Goal: Task Accomplishment & Management: Use online tool/utility

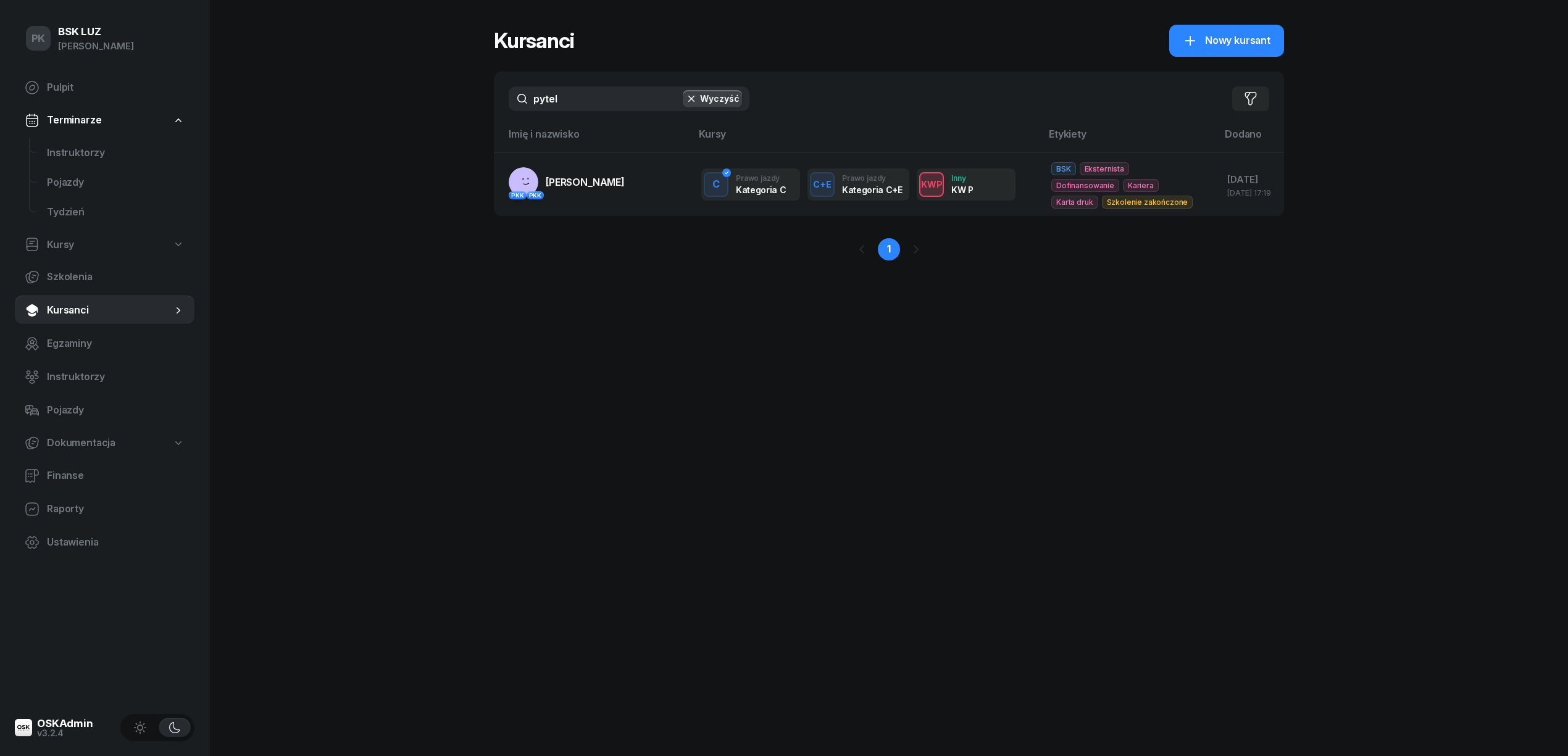
click at [581, 82] on div "pytel Wyczyść Filtruj" at bounding box center [889, 99] width 790 height 54
drag, startPoint x: 560, startPoint y: 94, endPoint x: 491, endPoint y: 103, distance: 69.6
click at [491, 103] on div "PK BSK [PERSON_NAME] Pulpit Terminarze Instruktorzy Pojazdy Tydzień Kursy Szkol…" at bounding box center [784, 378] width 1568 height 756
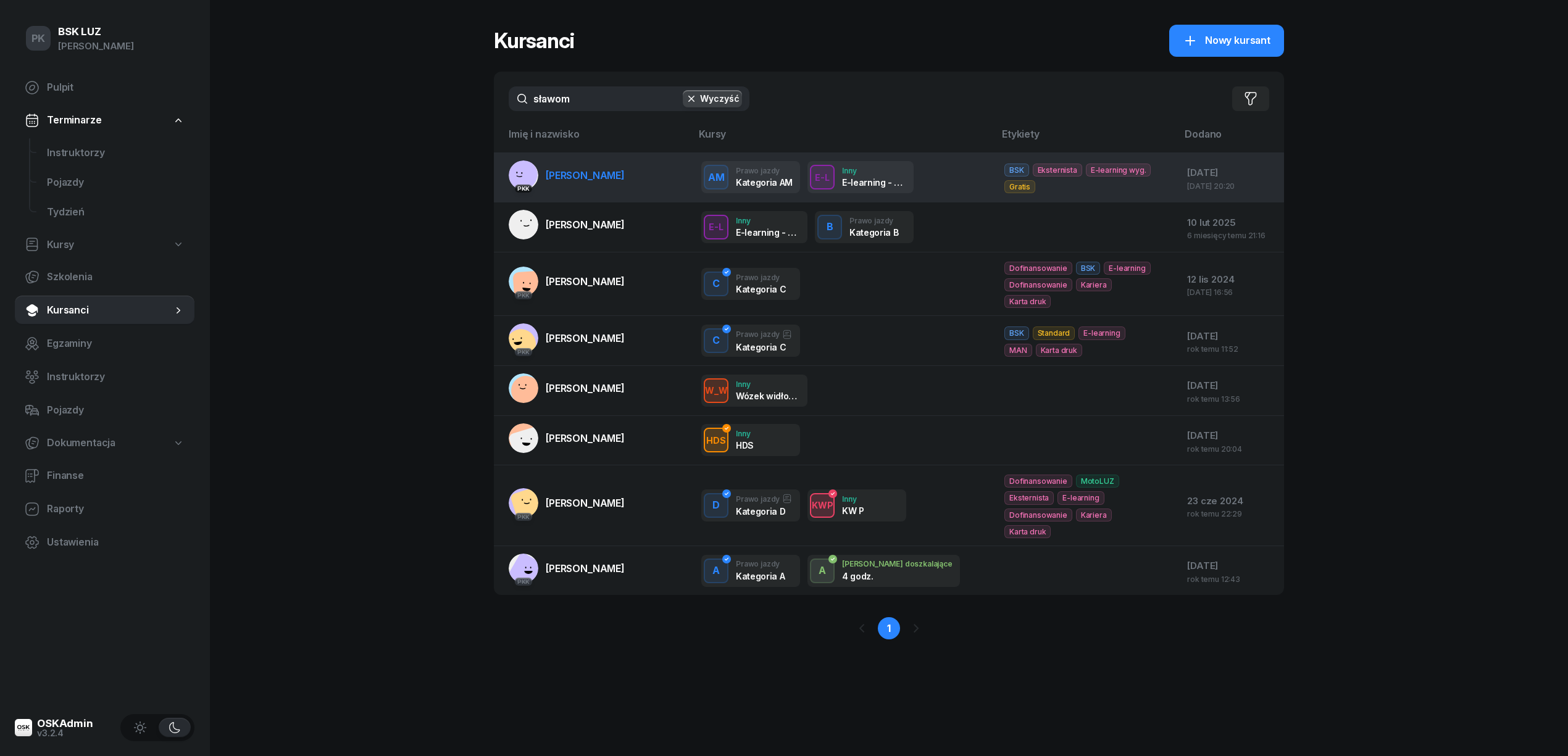
type input "sławom"
click at [558, 186] on link "PKK [PERSON_NAME]" at bounding box center [567, 175] width 116 height 30
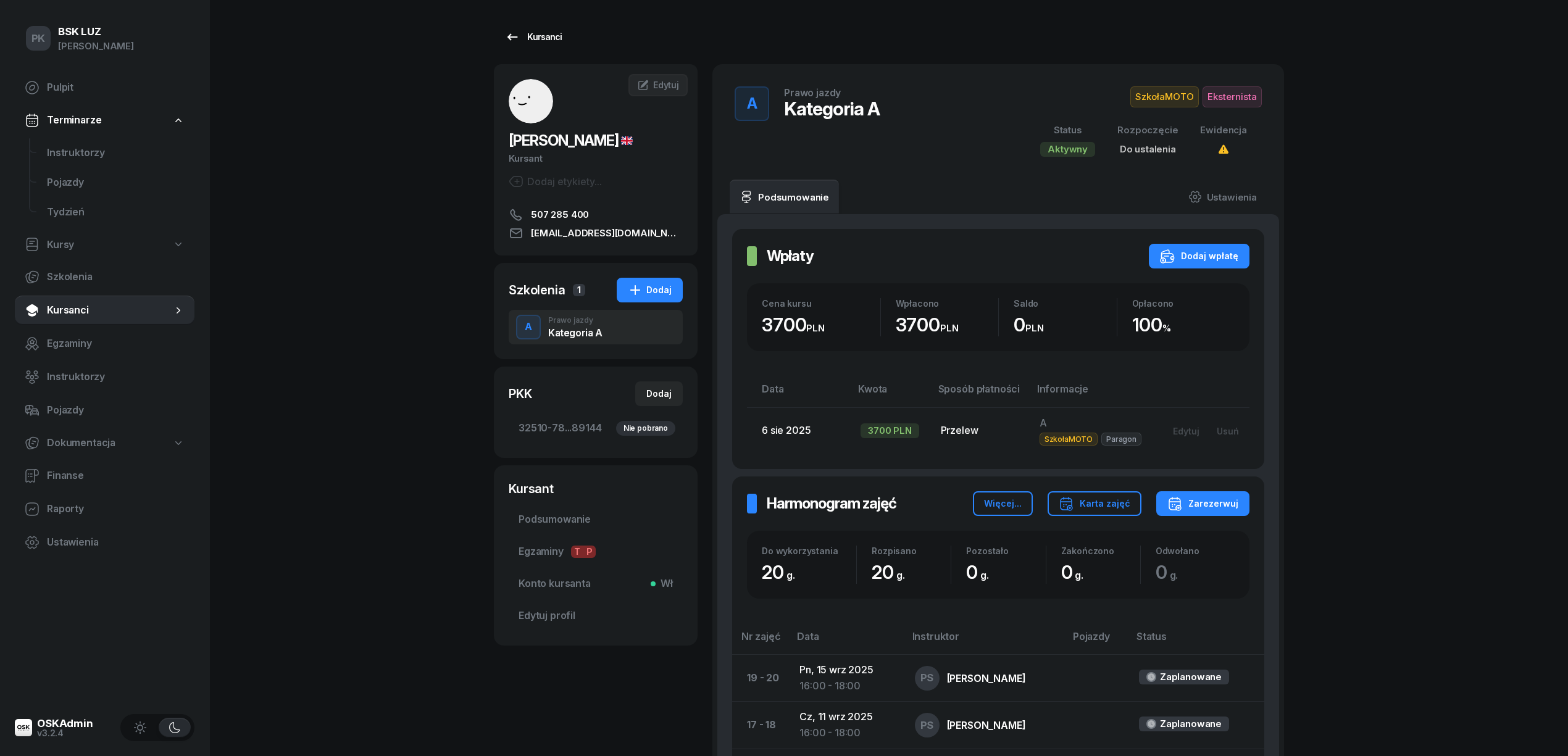
click at [544, 38] on div "Kursanci" at bounding box center [533, 37] width 57 height 15
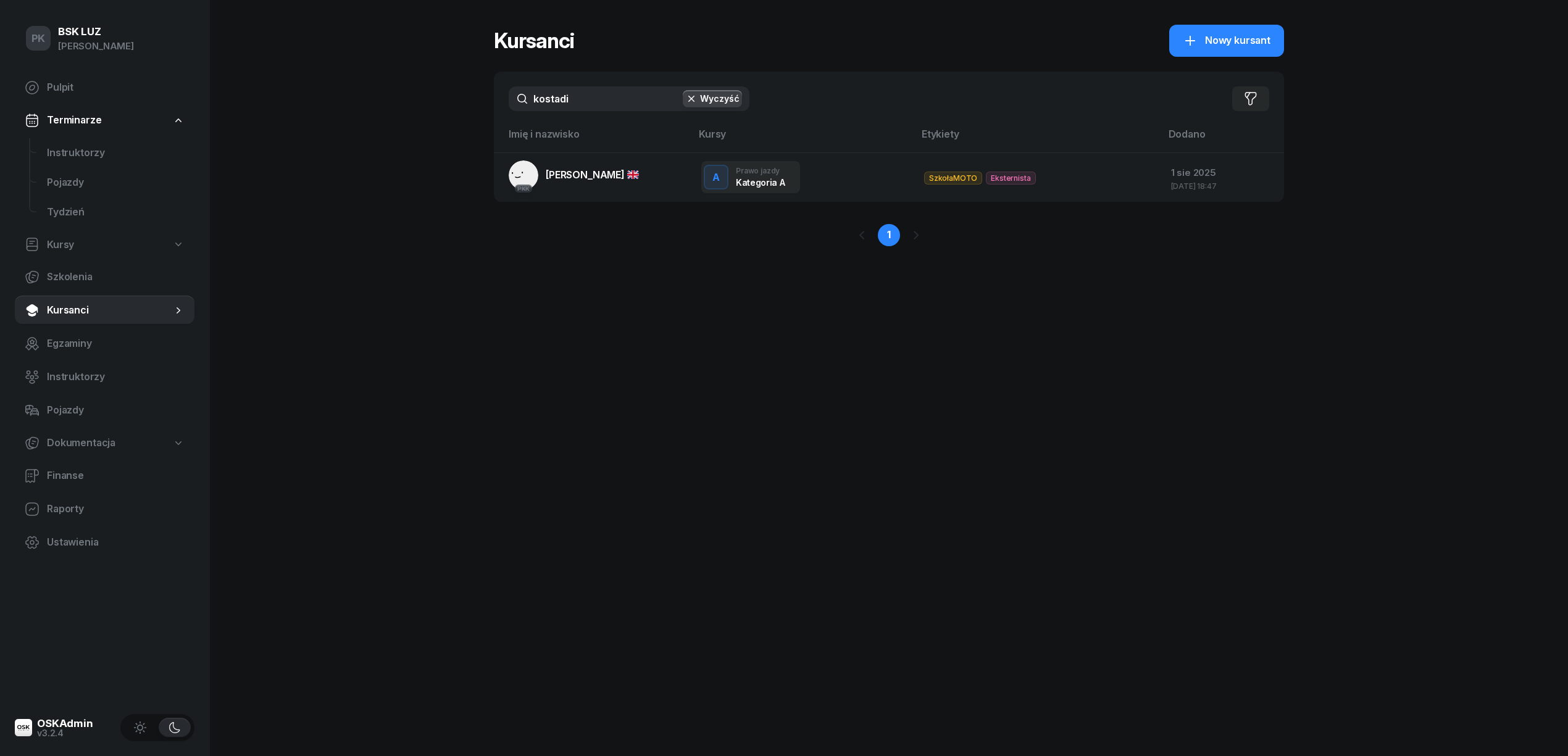
click at [493, 90] on div "PK BSK LUZ Piotr Klimek Pulpit Terminarze Instruktorzy Pojazdy Tydzień Kursy Sz…" at bounding box center [784, 378] width 1568 height 756
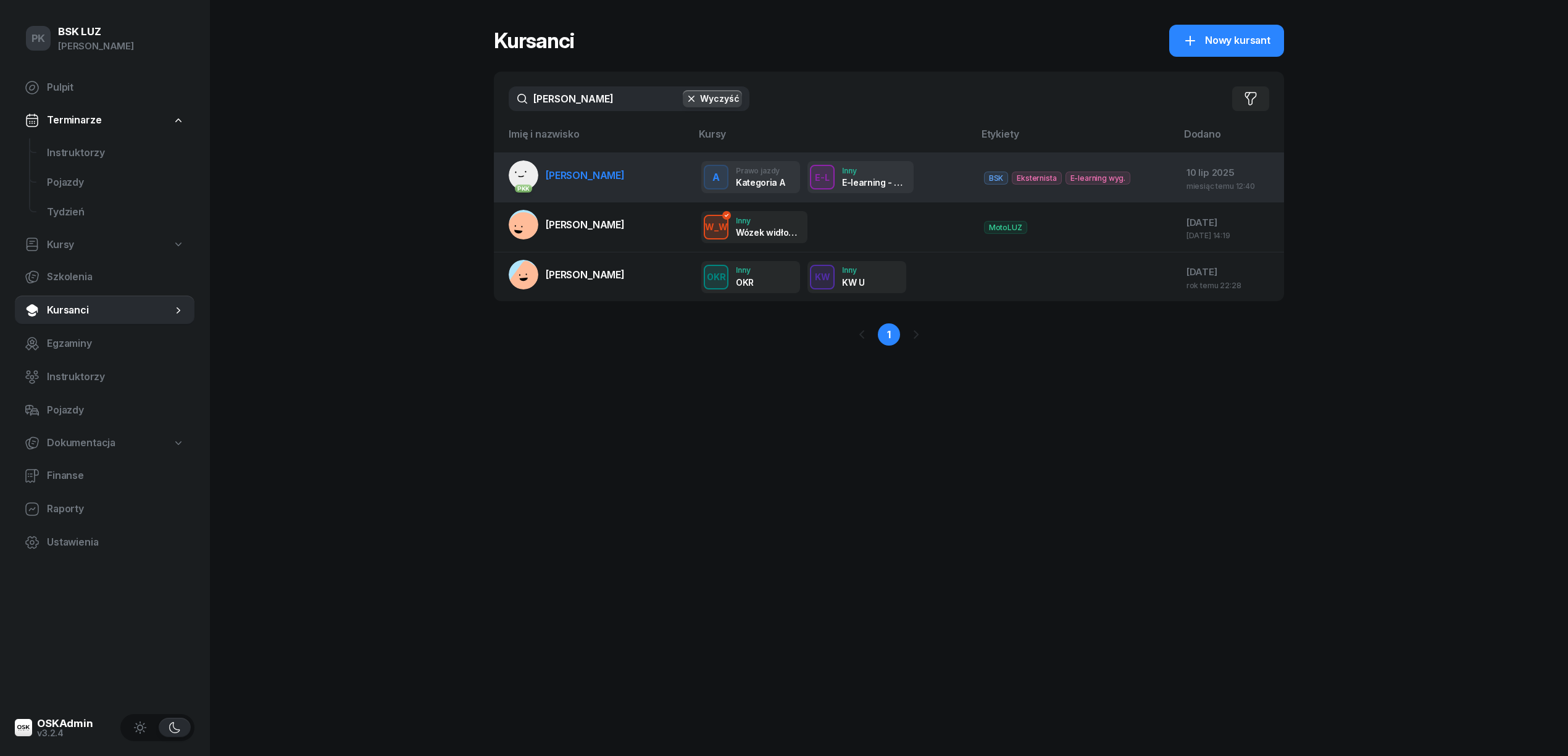
type input "marko"
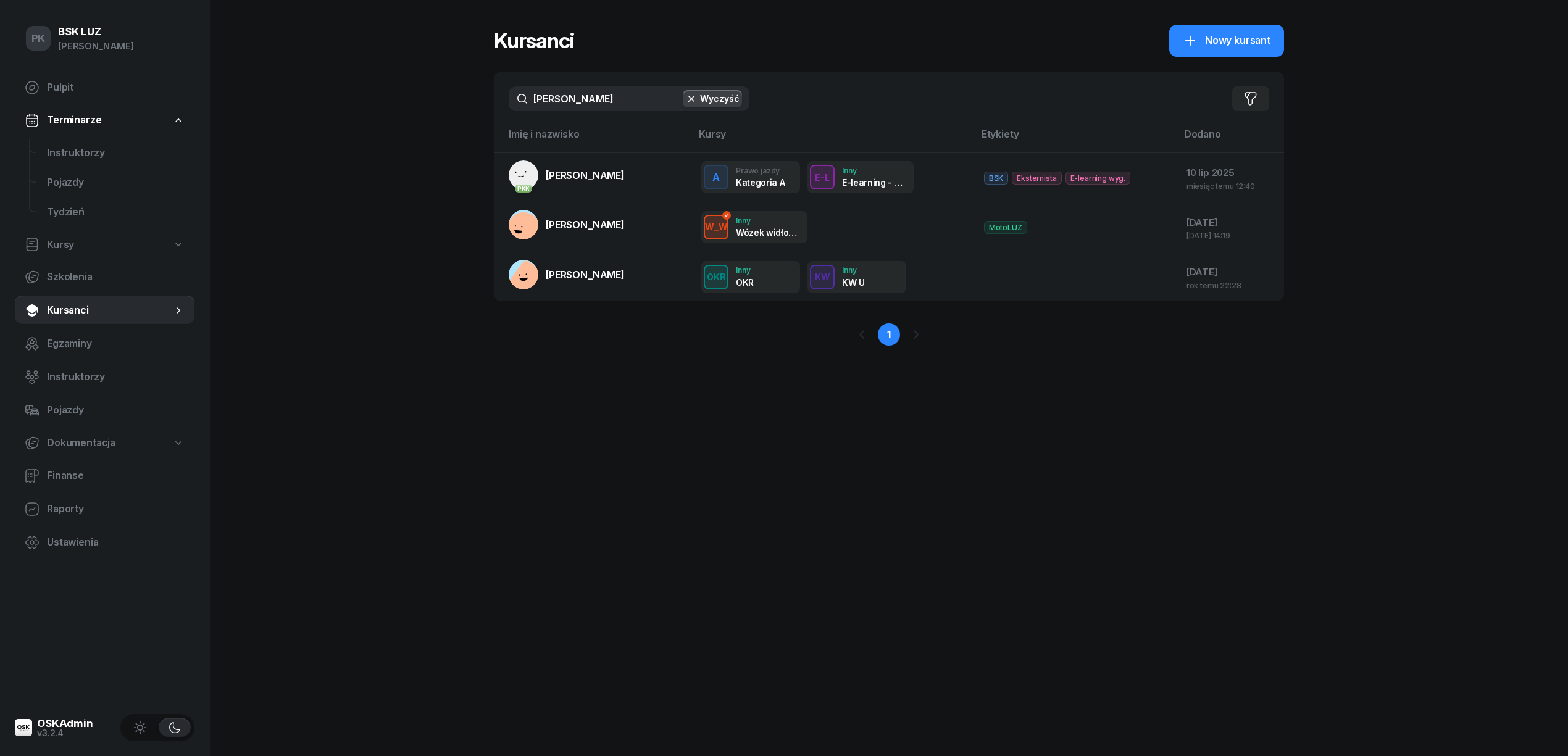
click at [586, 186] on link "PKK PUZHAK MARKO" at bounding box center [567, 175] width 116 height 30
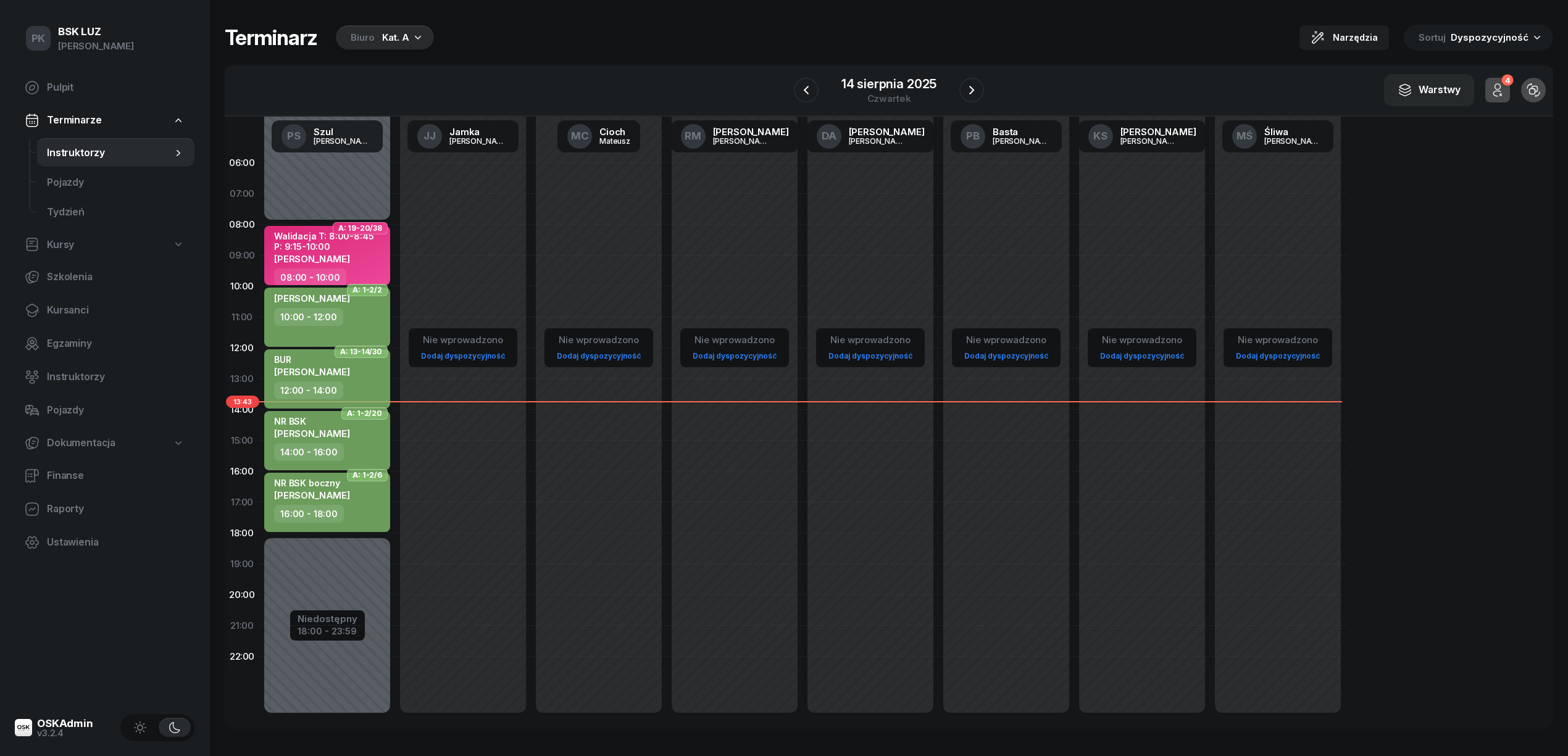
scroll to position [5, 0]
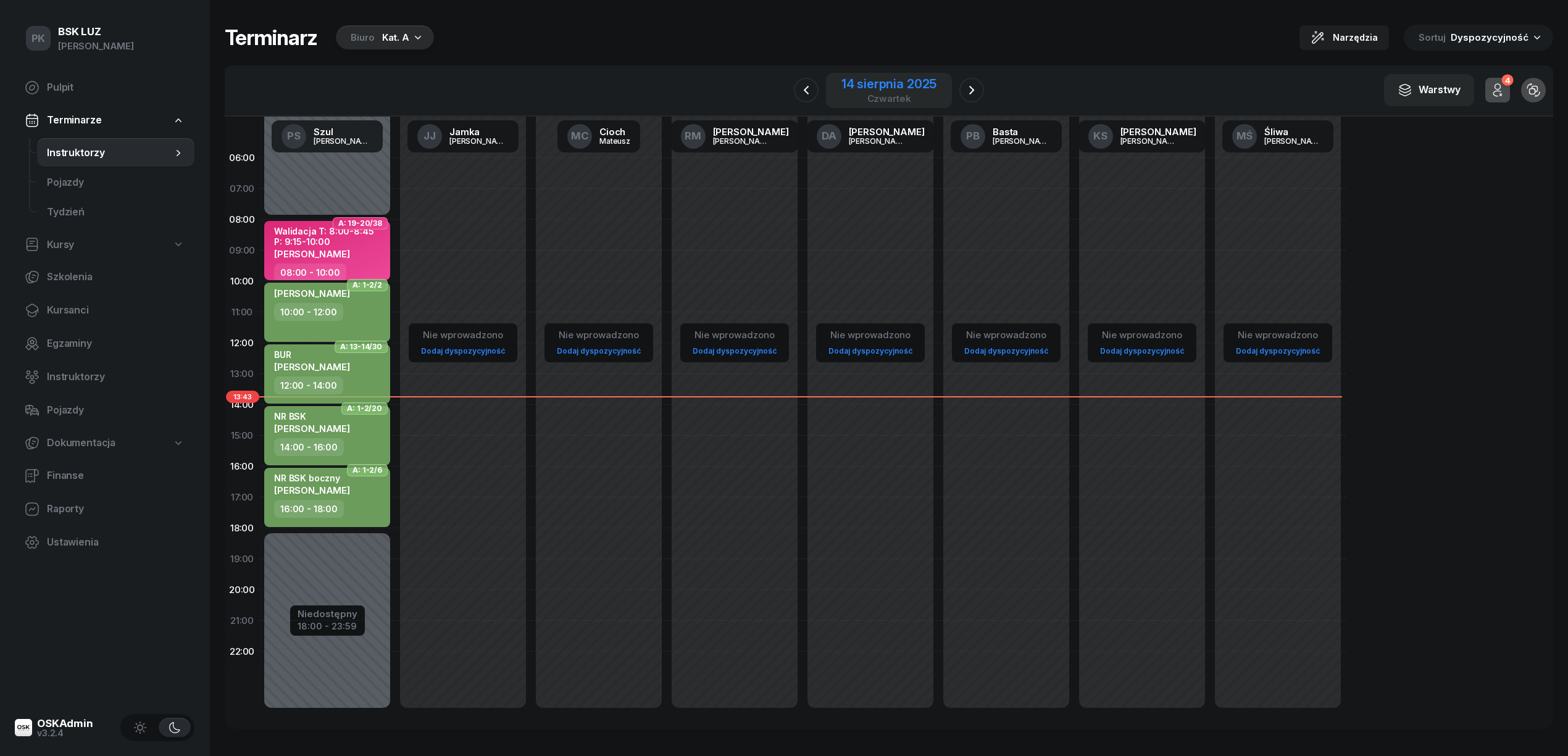
click at [914, 89] on div "14 sierpnia 2025" at bounding box center [889, 83] width 95 height 12
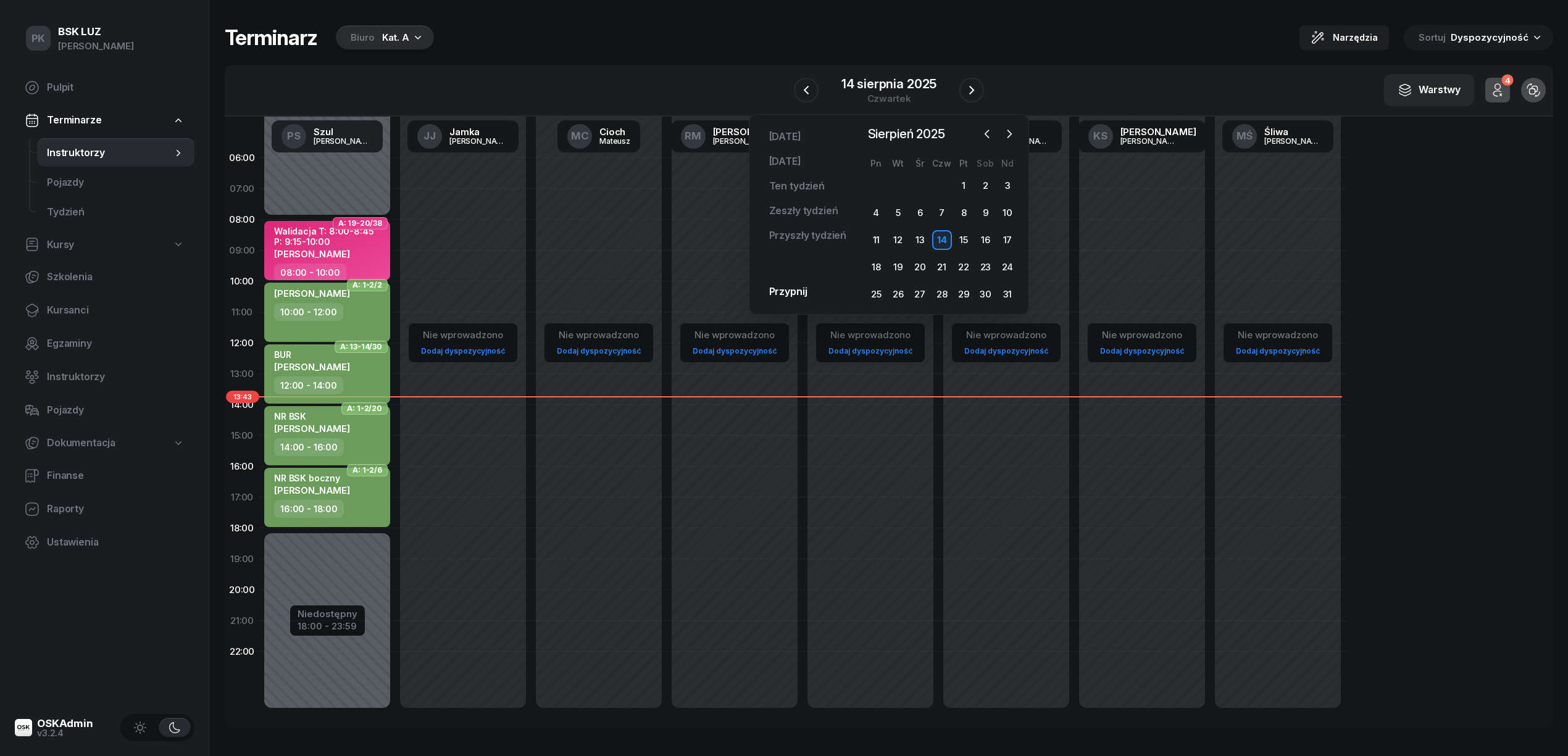
click at [944, 238] on div "14" at bounding box center [941, 240] width 19 height 19
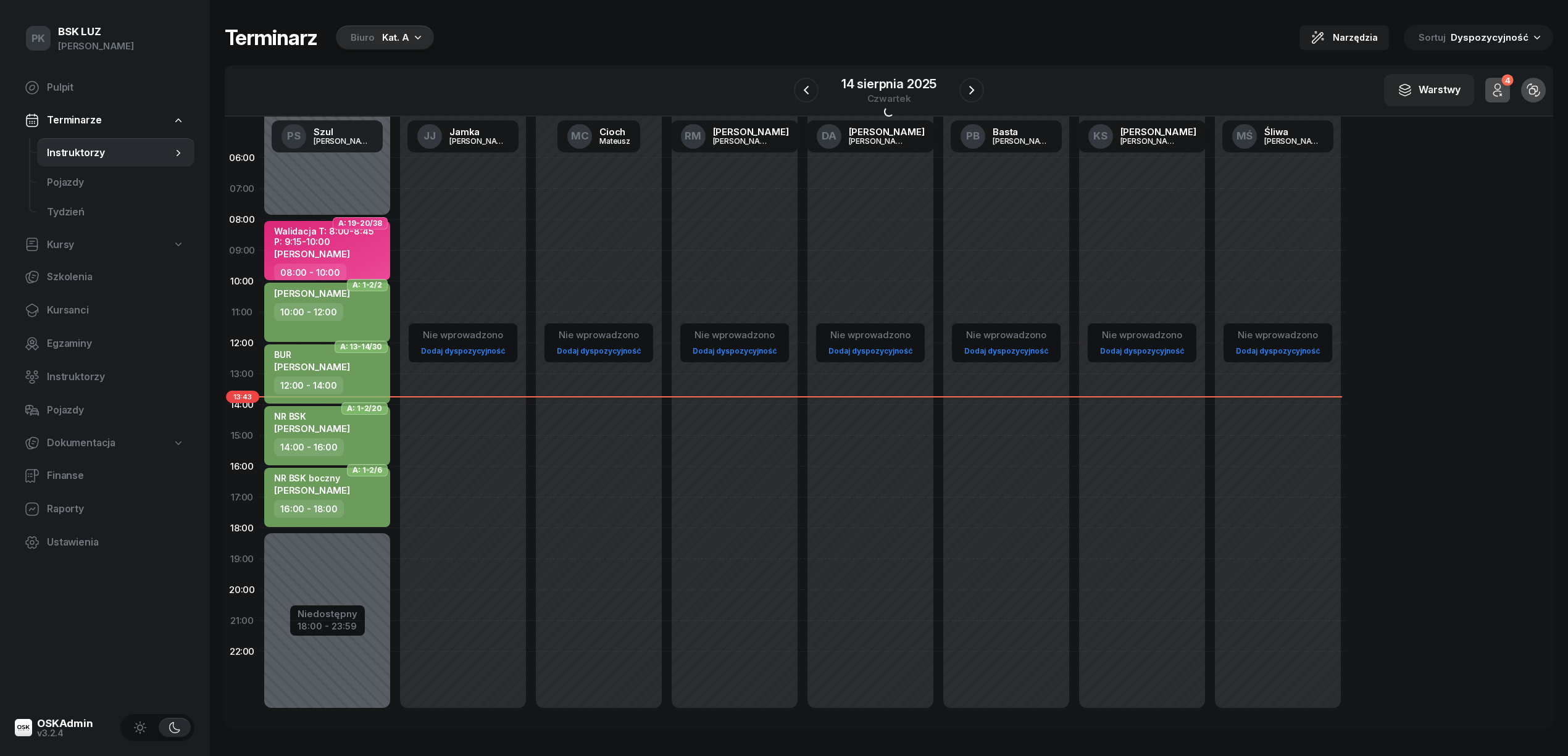
click at [354, 443] on div "14:00 - 16:00" at bounding box center [329, 447] width 109 height 18
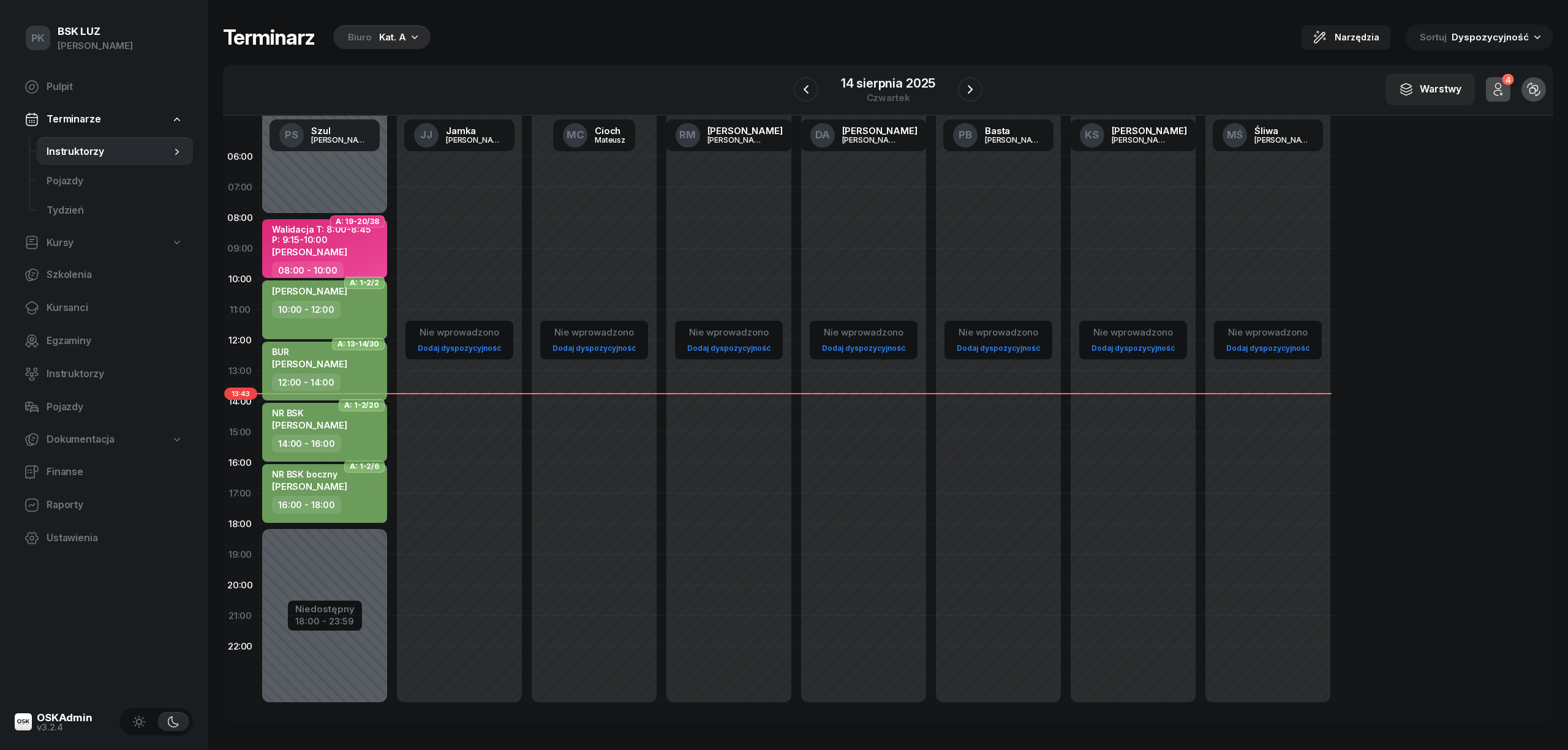
select select "14"
select select "16"
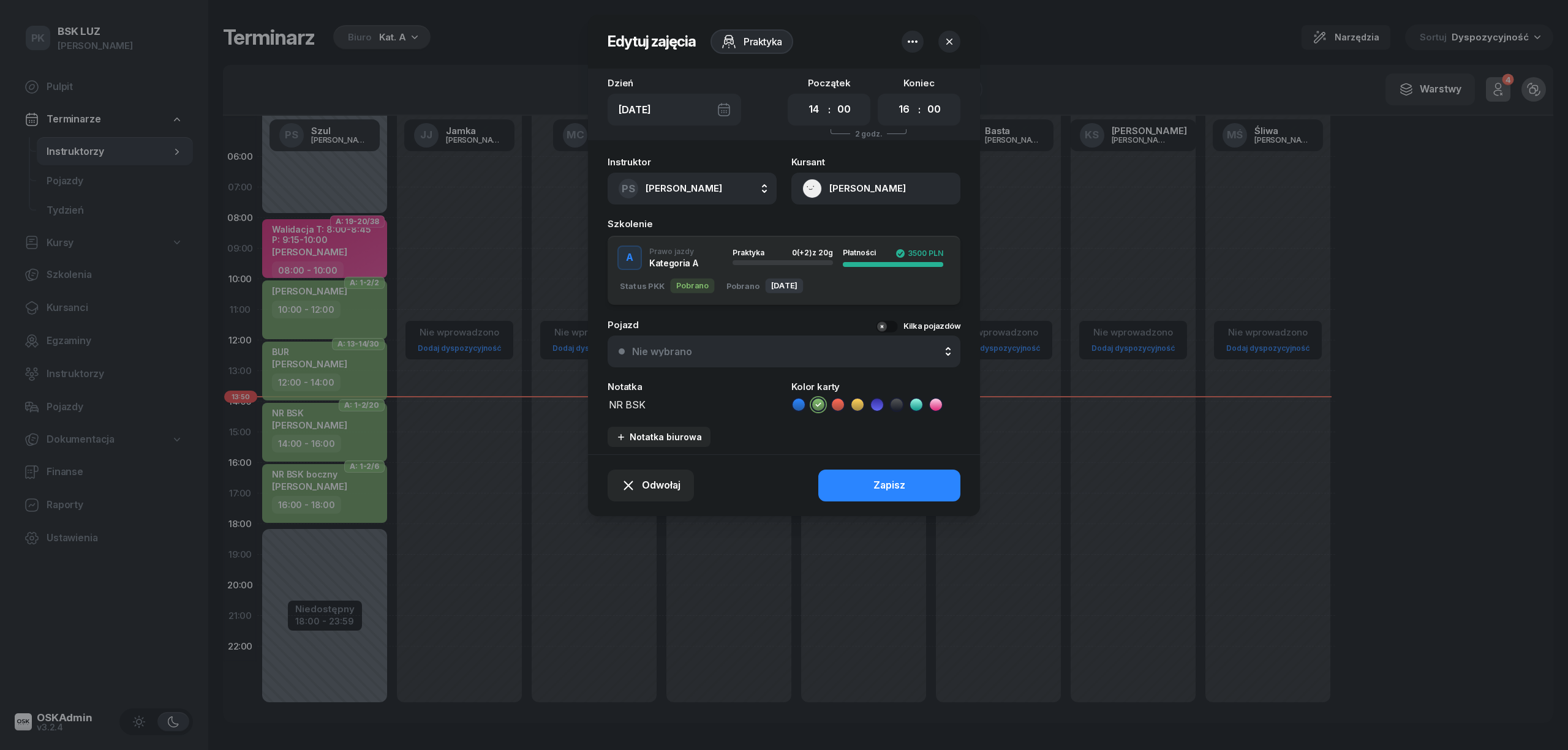
click at [956, 38] on button "button" at bounding box center [950, 41] width 22 height 22
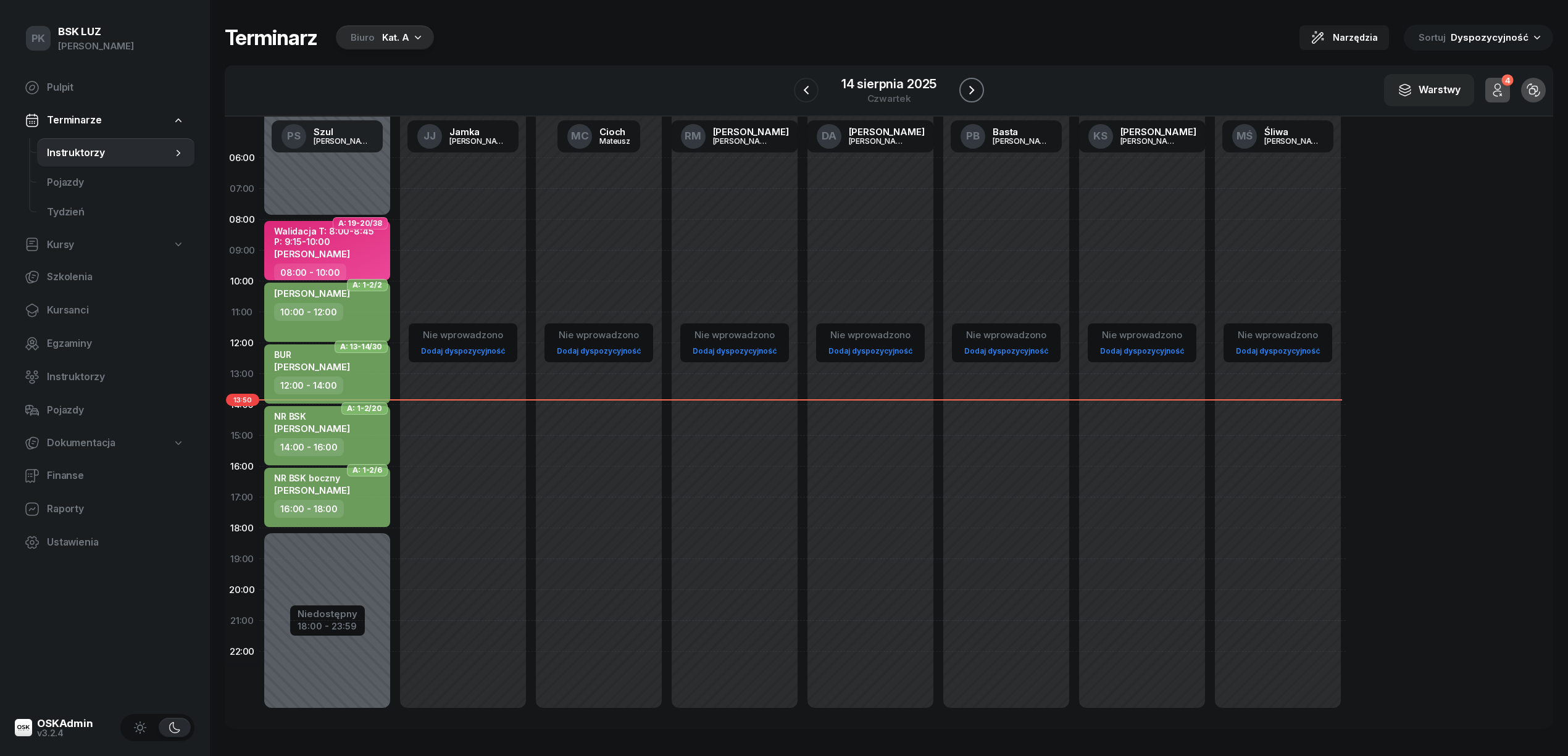
click at [978, 89] on icon "button" at bounding box center [972, 90] width 15 height 15
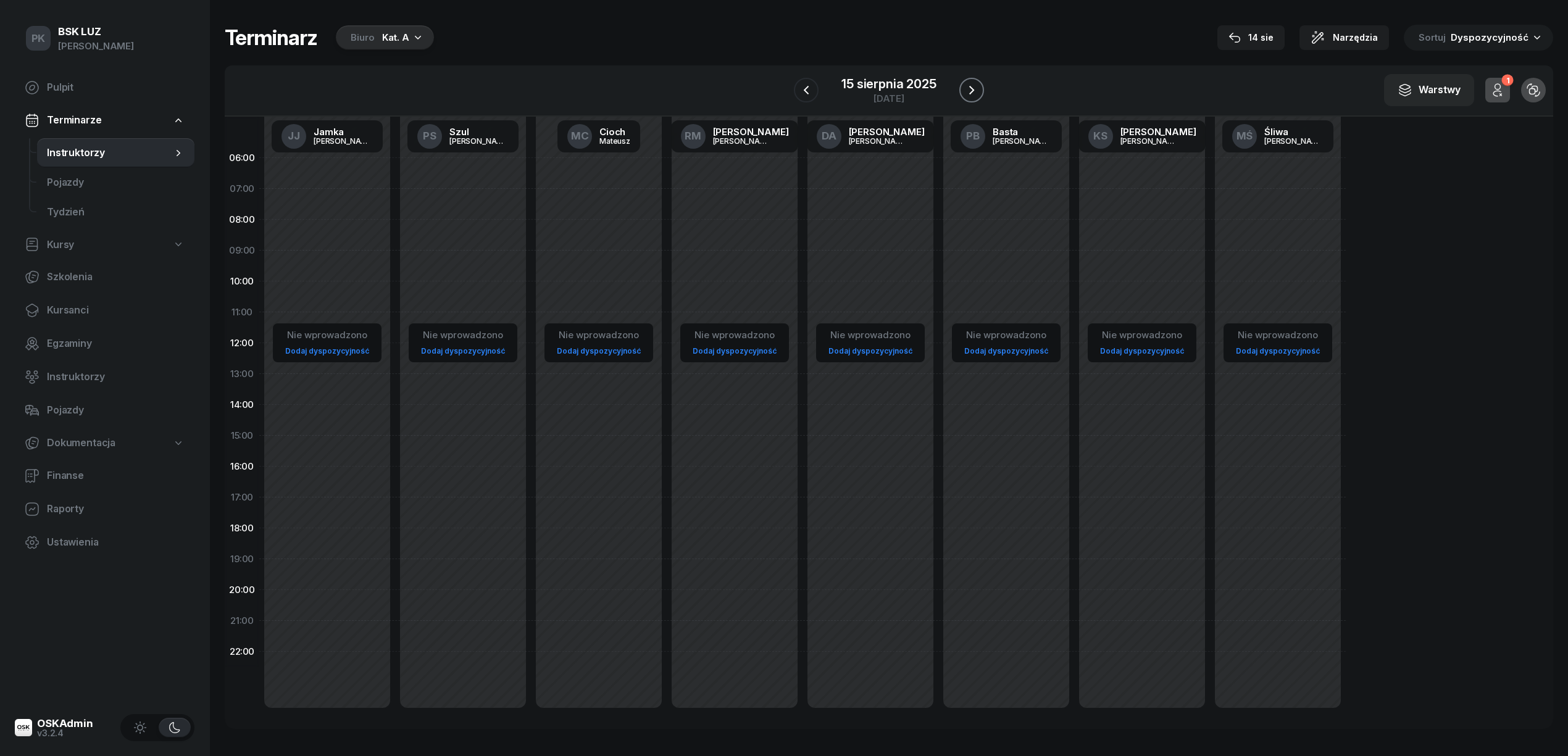
click at [978, 89] on icon "button" at bounding box center [972, 90] width 15 height 15
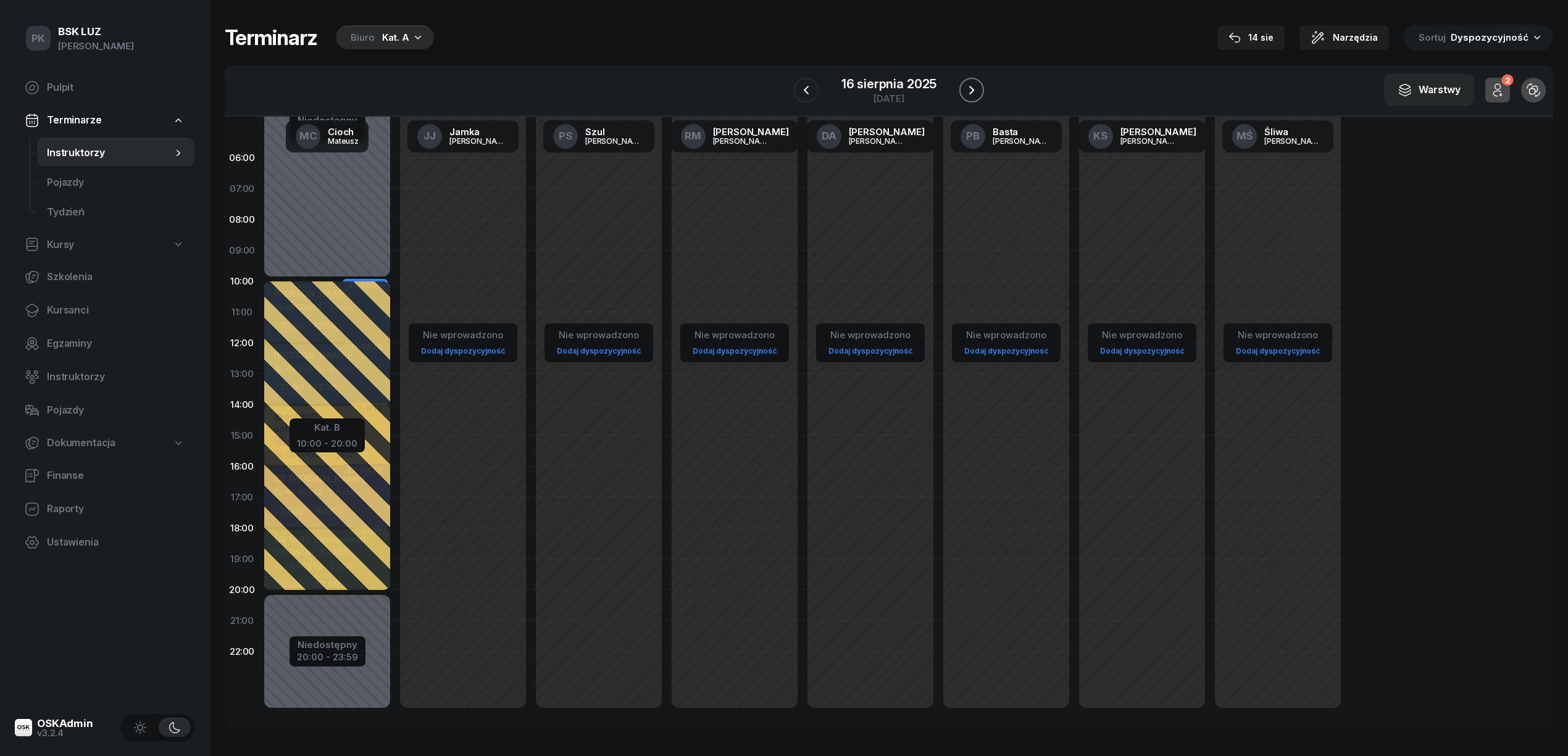
click at [978, 89] on icon "button" at bounding box center [972, 90] width 15 height 15
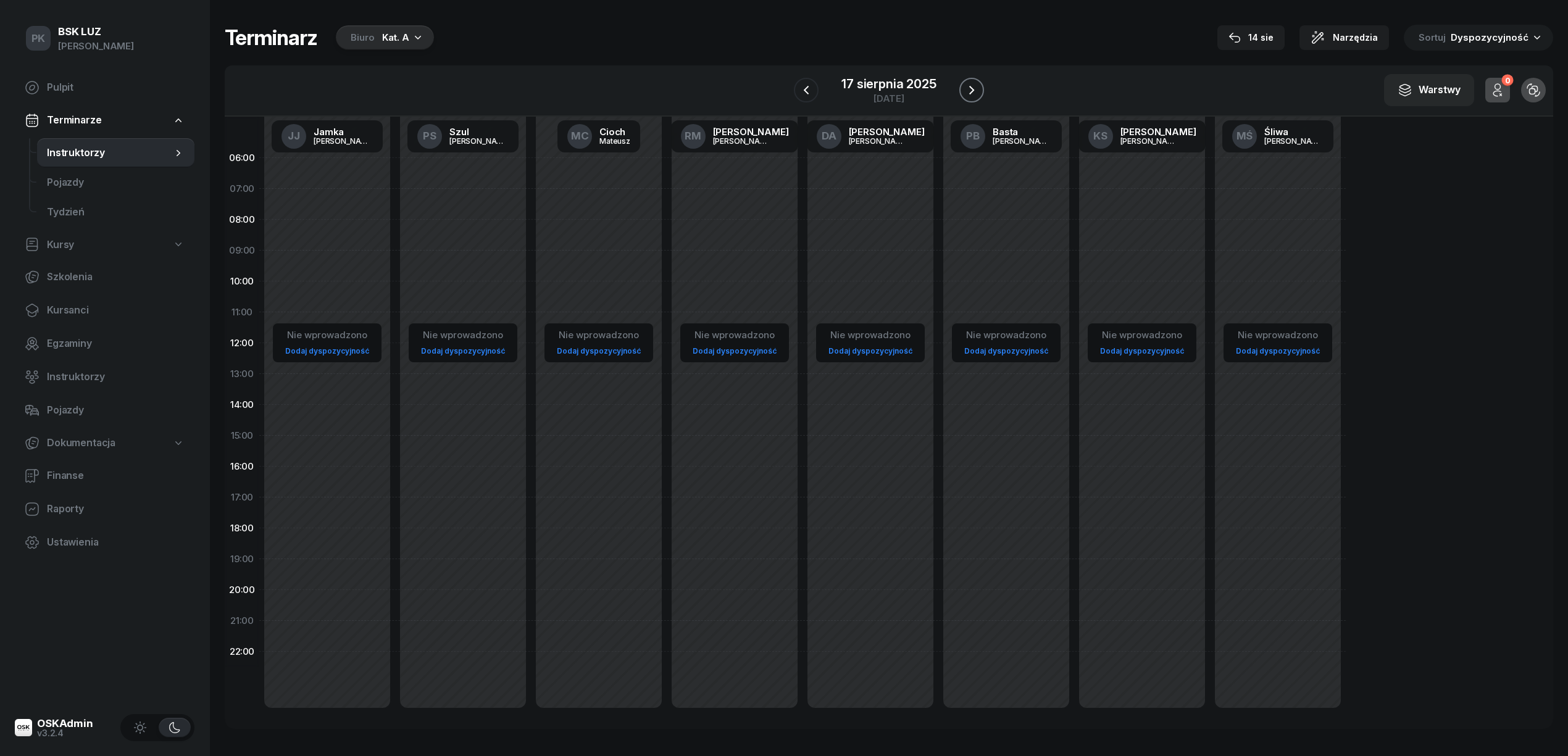
click at [978, 89] on icon "button" at bounding box center [972, 90] width 15 height 15
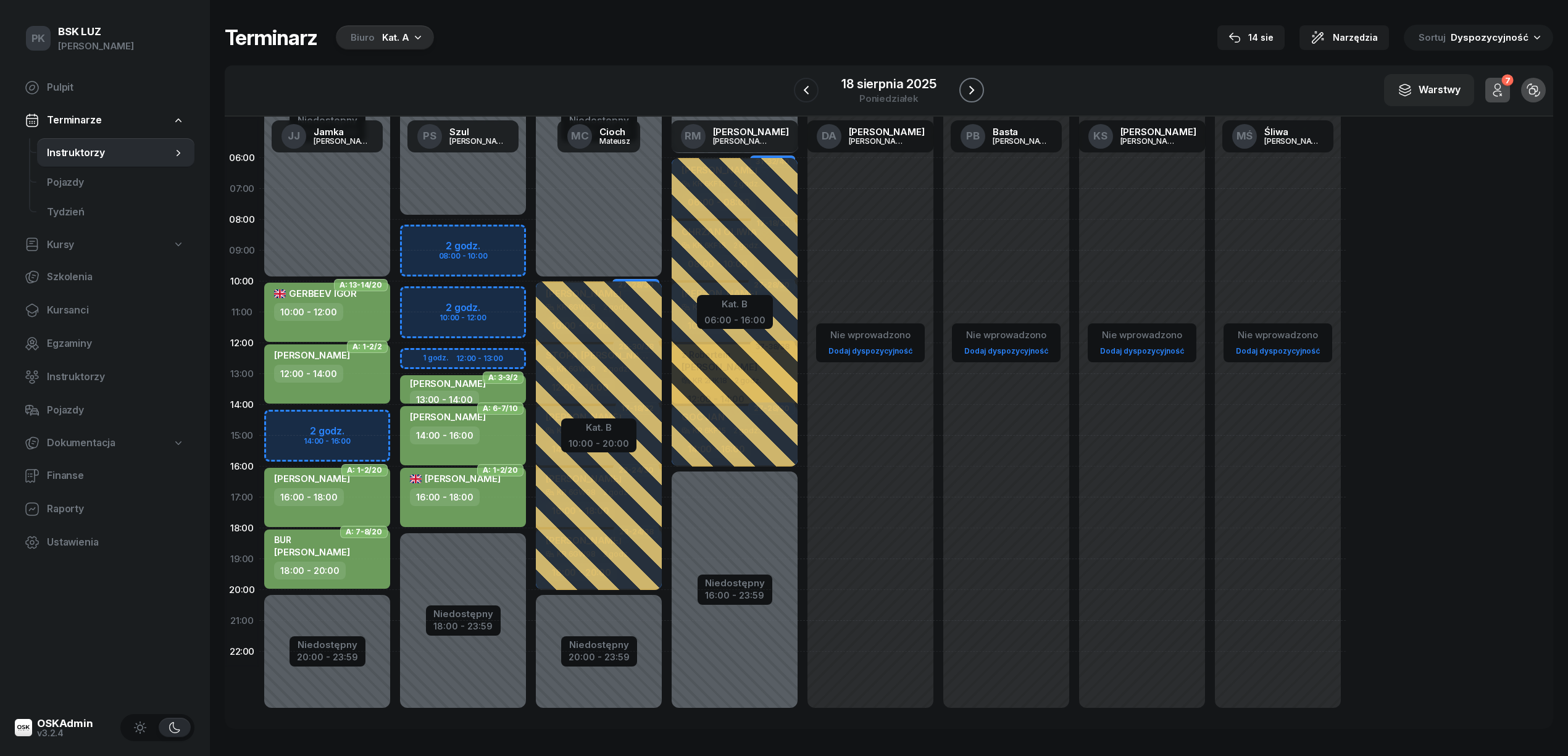
click at [973, 91] on icon "button" at bounding box center [971, 90] width 5 height 8
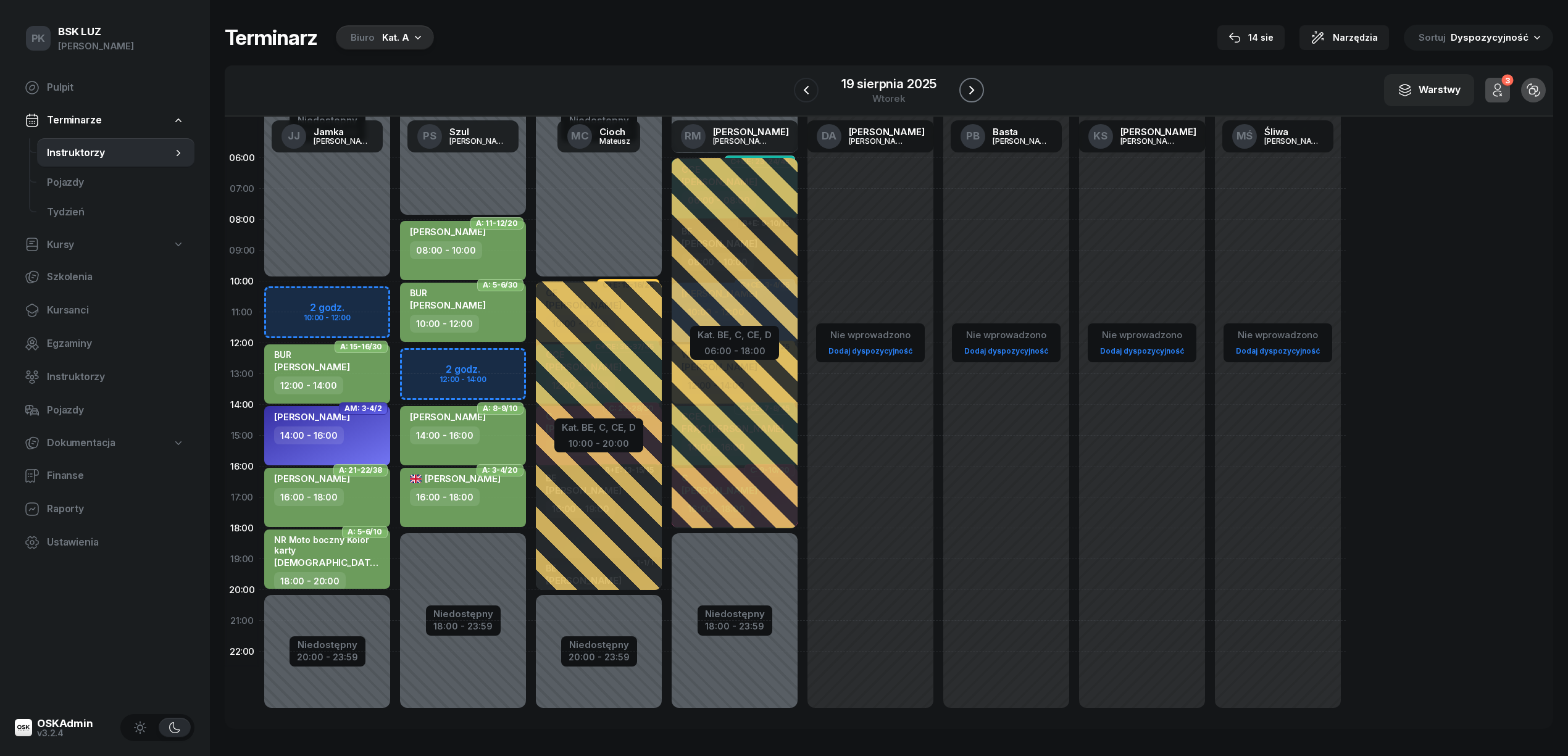
click at [973, 91] on icon "button" at bounding box center [971, 90] width 5 height 8
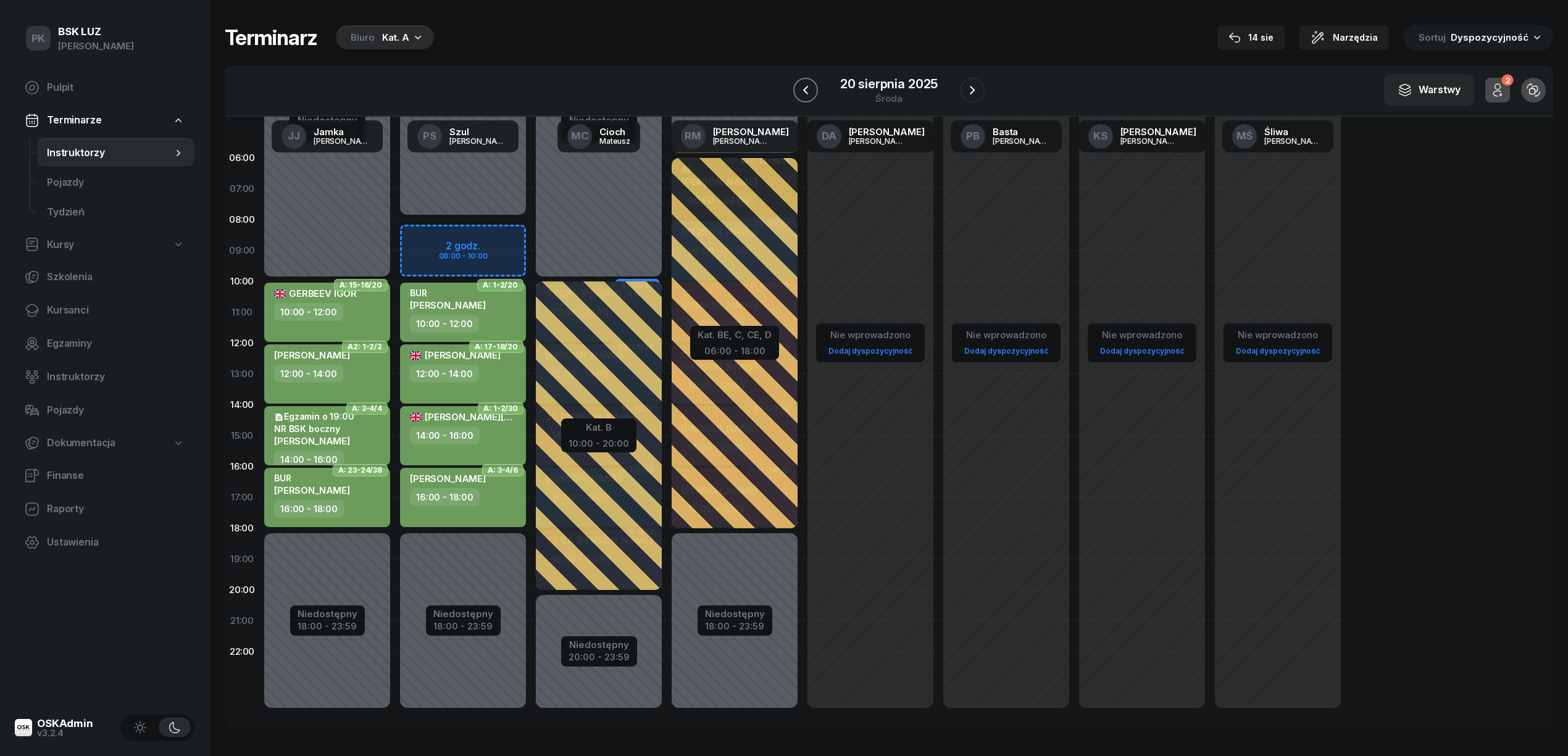
click at [805, 87] on icon "button" at bounding box center [806, 90] width 15 height 15
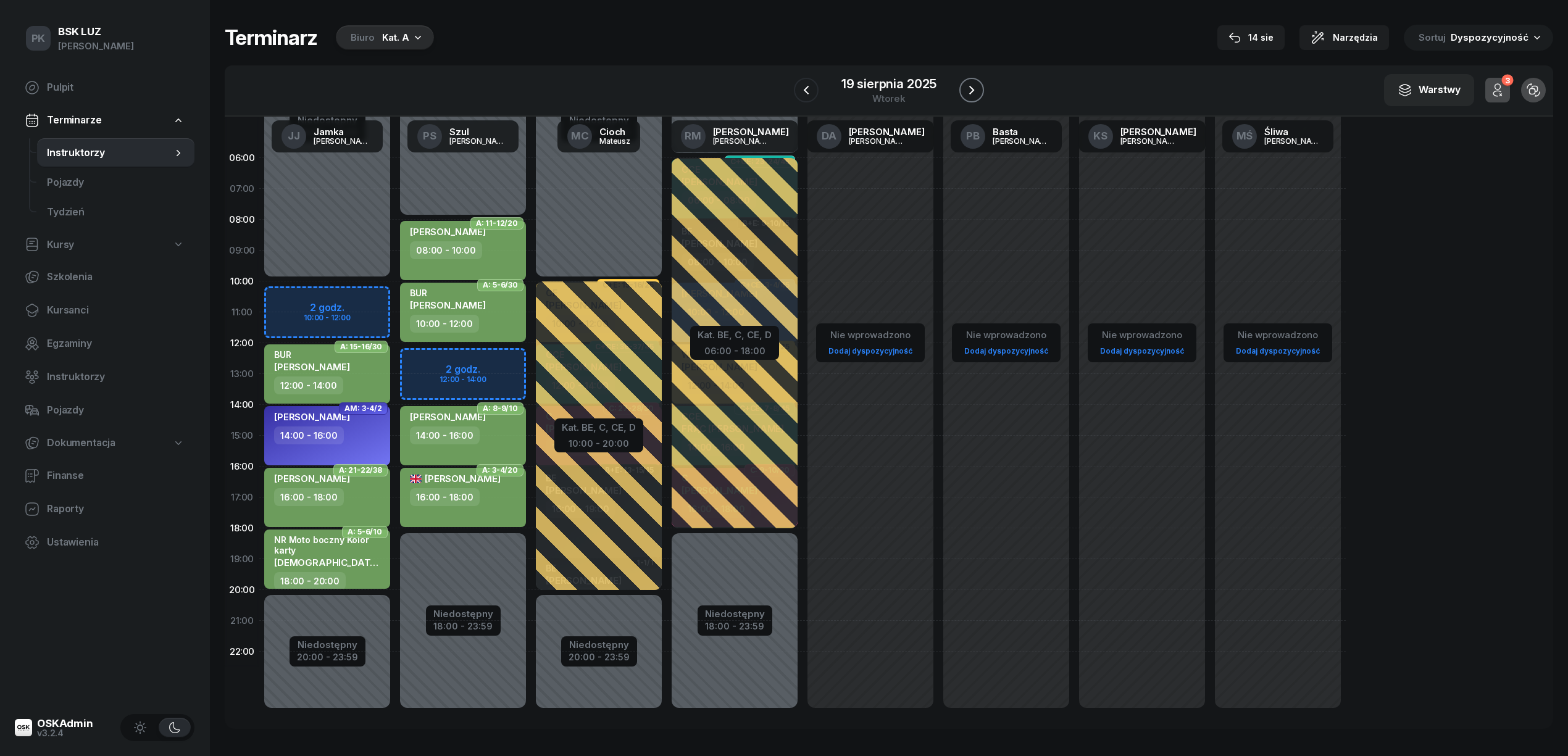
click at [968, 87] on icon "button" at bounding box center [972, 90] width 15 height 15
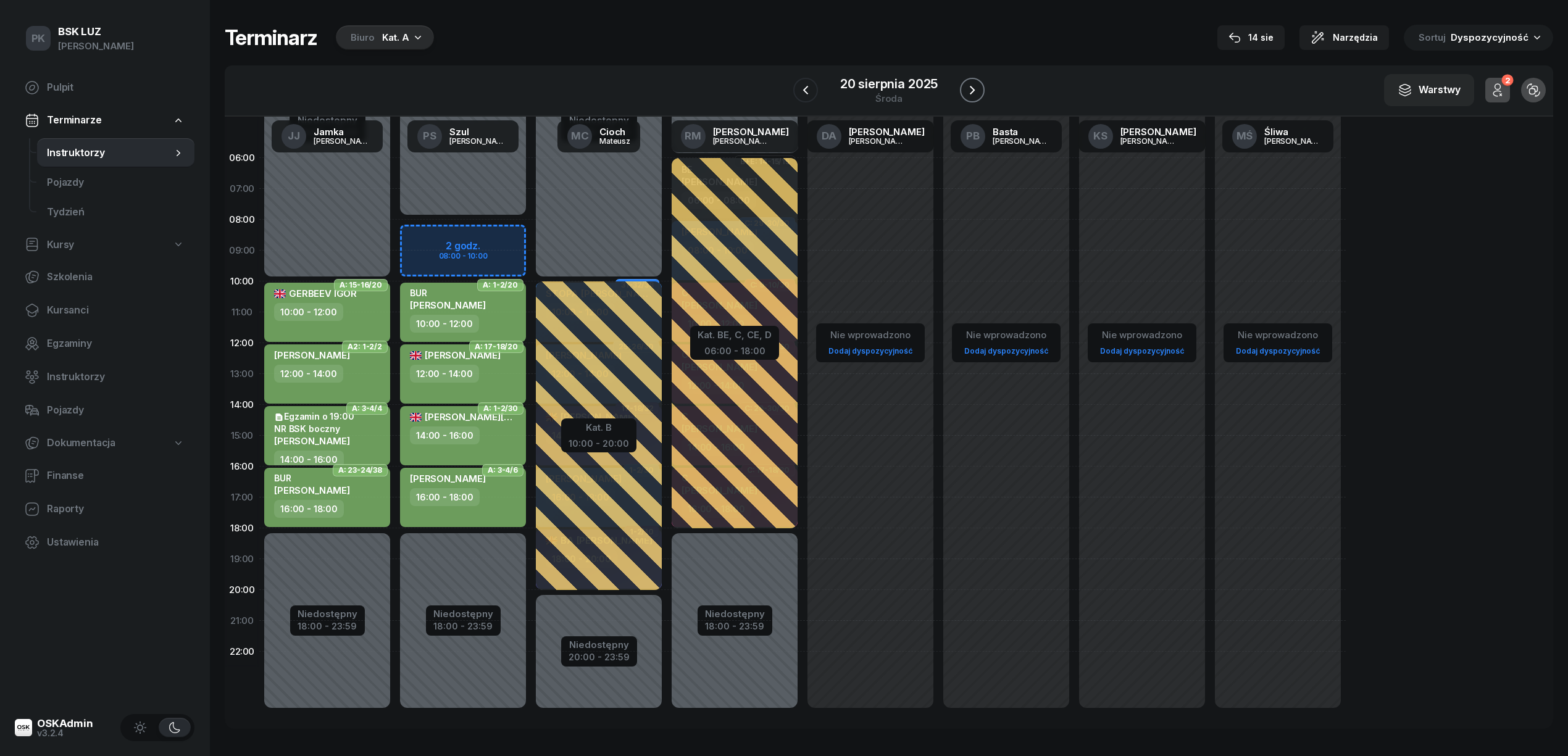
click at [968, 87] on icon "button" at bounding box center [973, 90] width 15 height 15
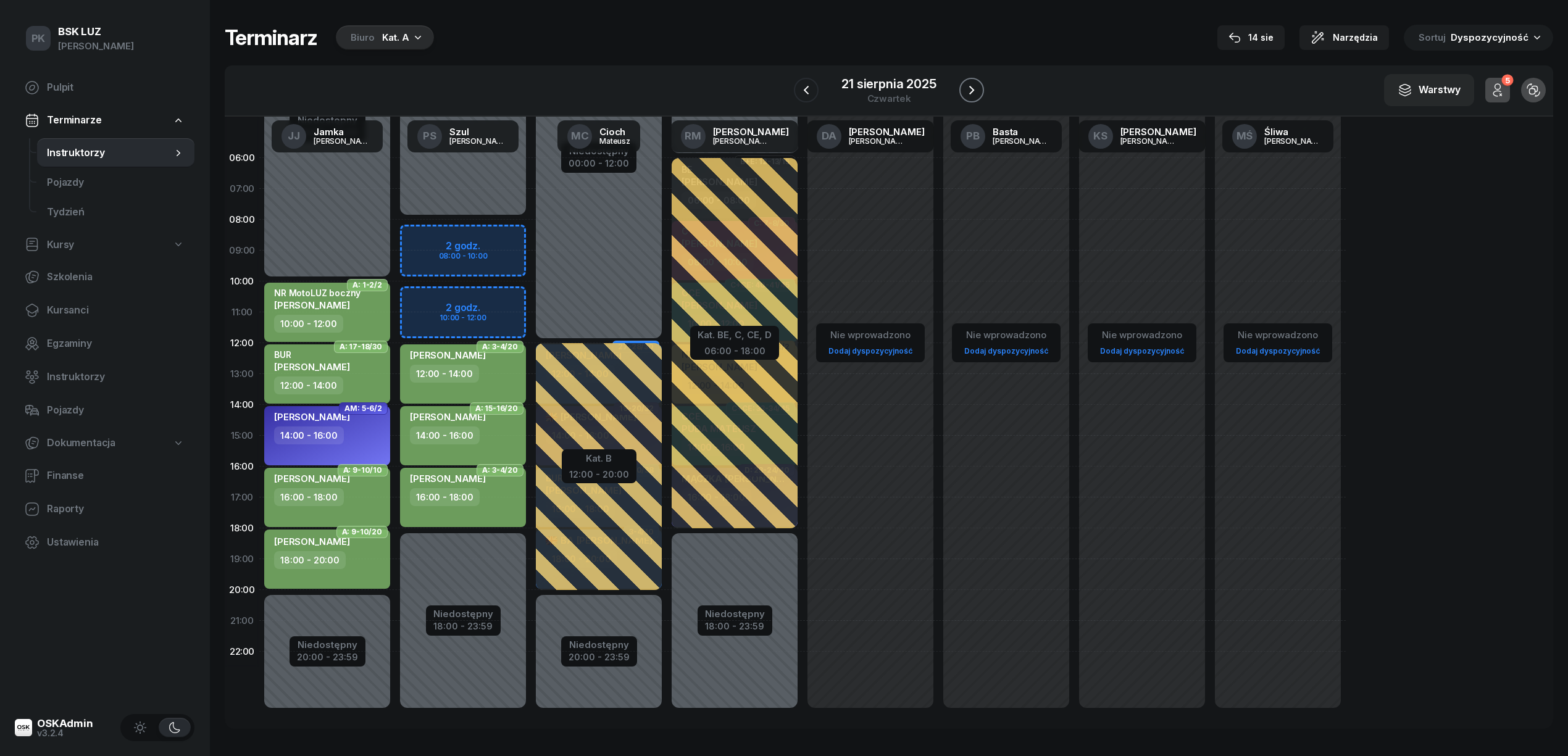
click at [968, 87] on icon "button" at bounding box center [972, 90] width 15 height 15
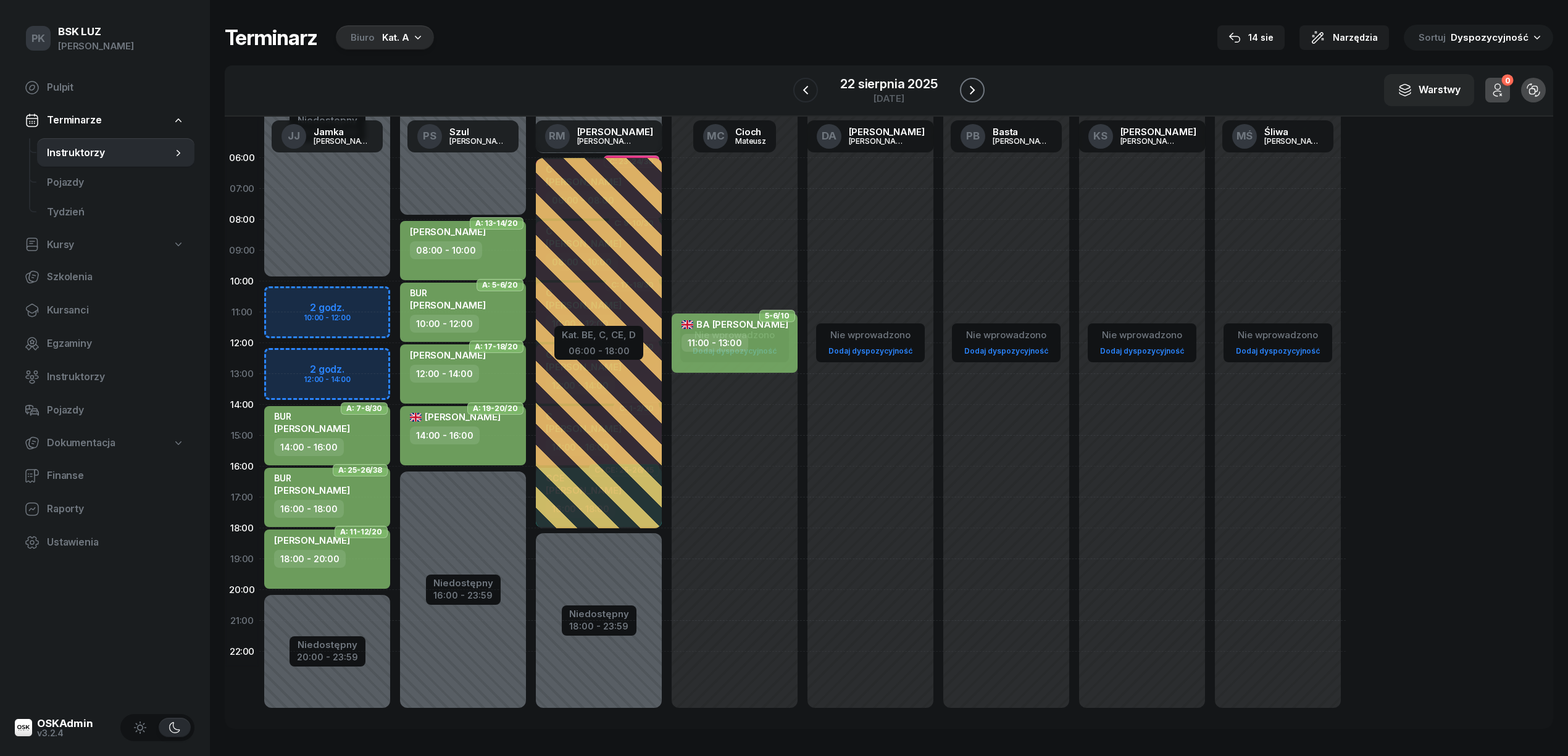
click at [968, 87] on icon "button" at bounding box center [973, 90] width 15 height 15
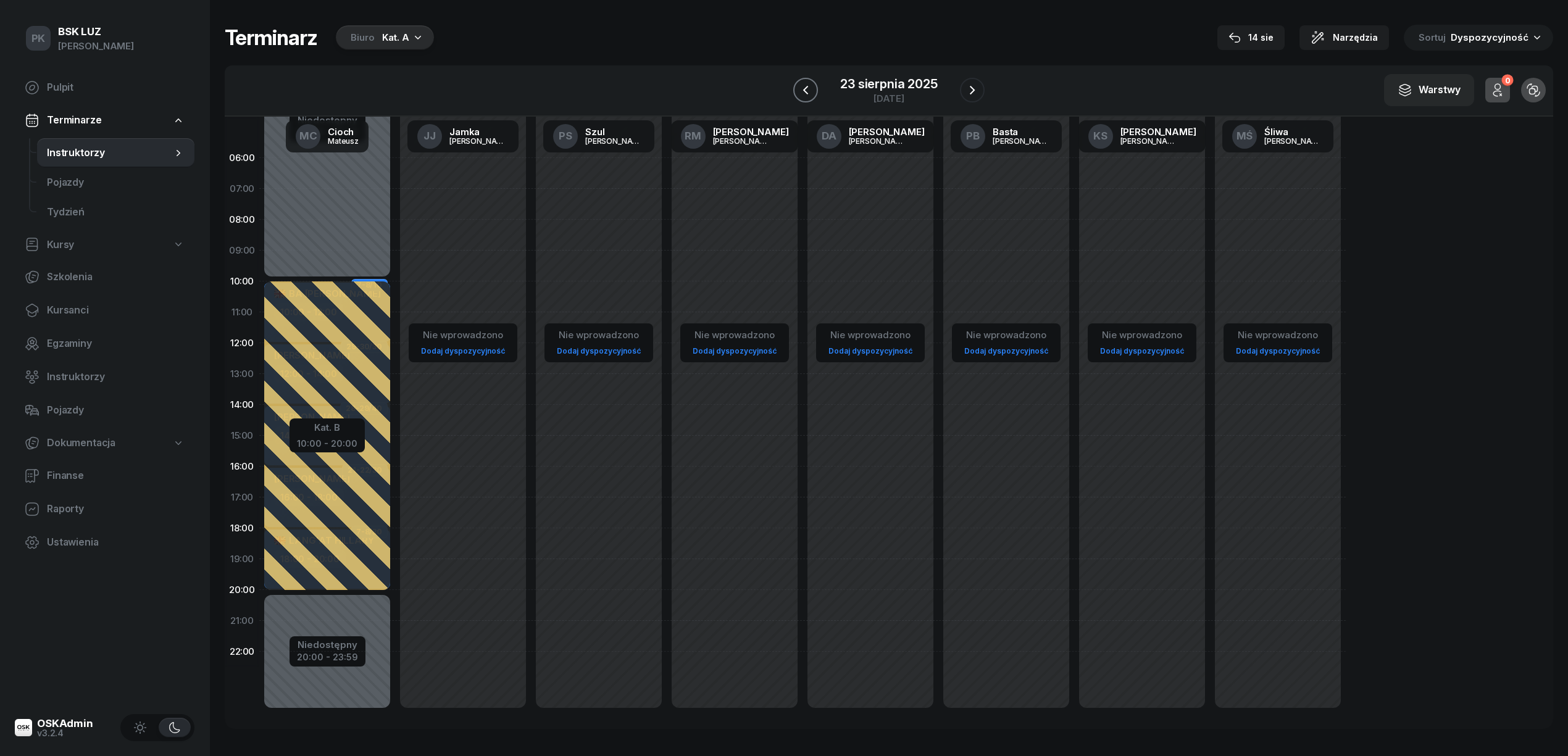
click at [801, 91] on icon "button" at bounding box center [806, 90] width 15 height 15
click at [801, 91] on icon "button" at bounding box center [807, 90] width 15 height 15
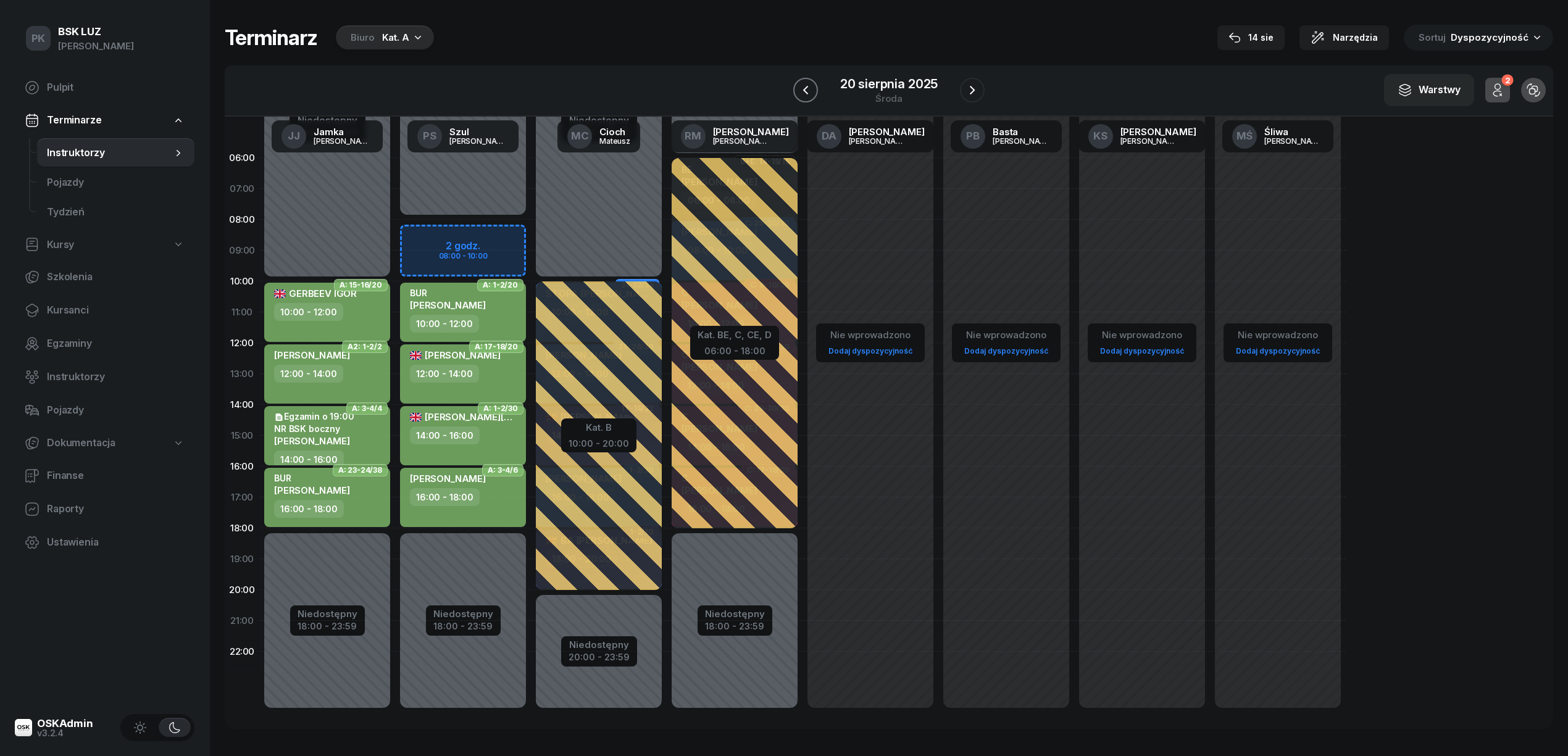
click at [801, 91] on icon "button" at bounding box center [806, 90] width 15 height 15
click at [801, 91] on icon "button" at bounding box center [807, 90] width 15 height 15
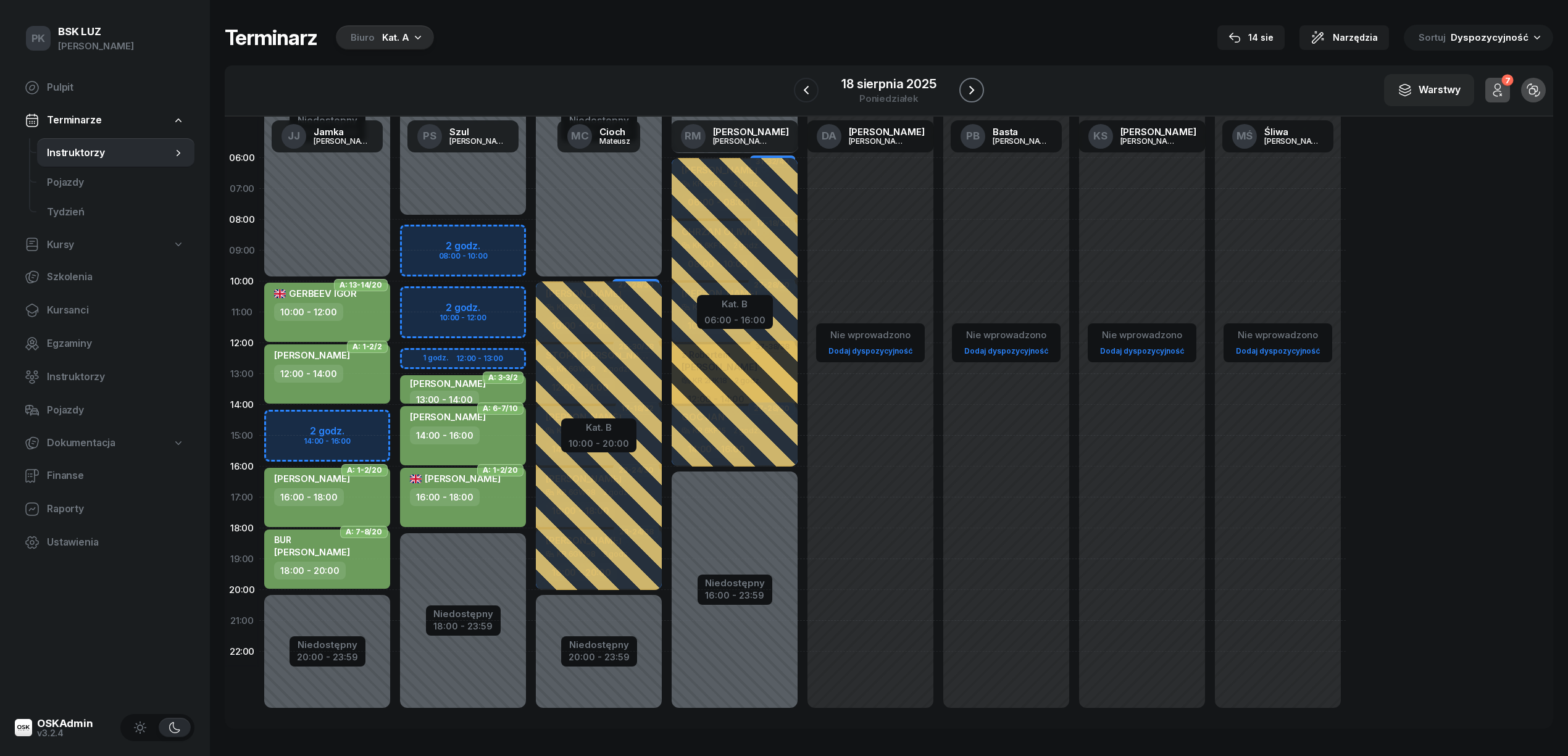
click at [975, 89] on icon "button" at bounding box center [972, 90] width 15 height 15
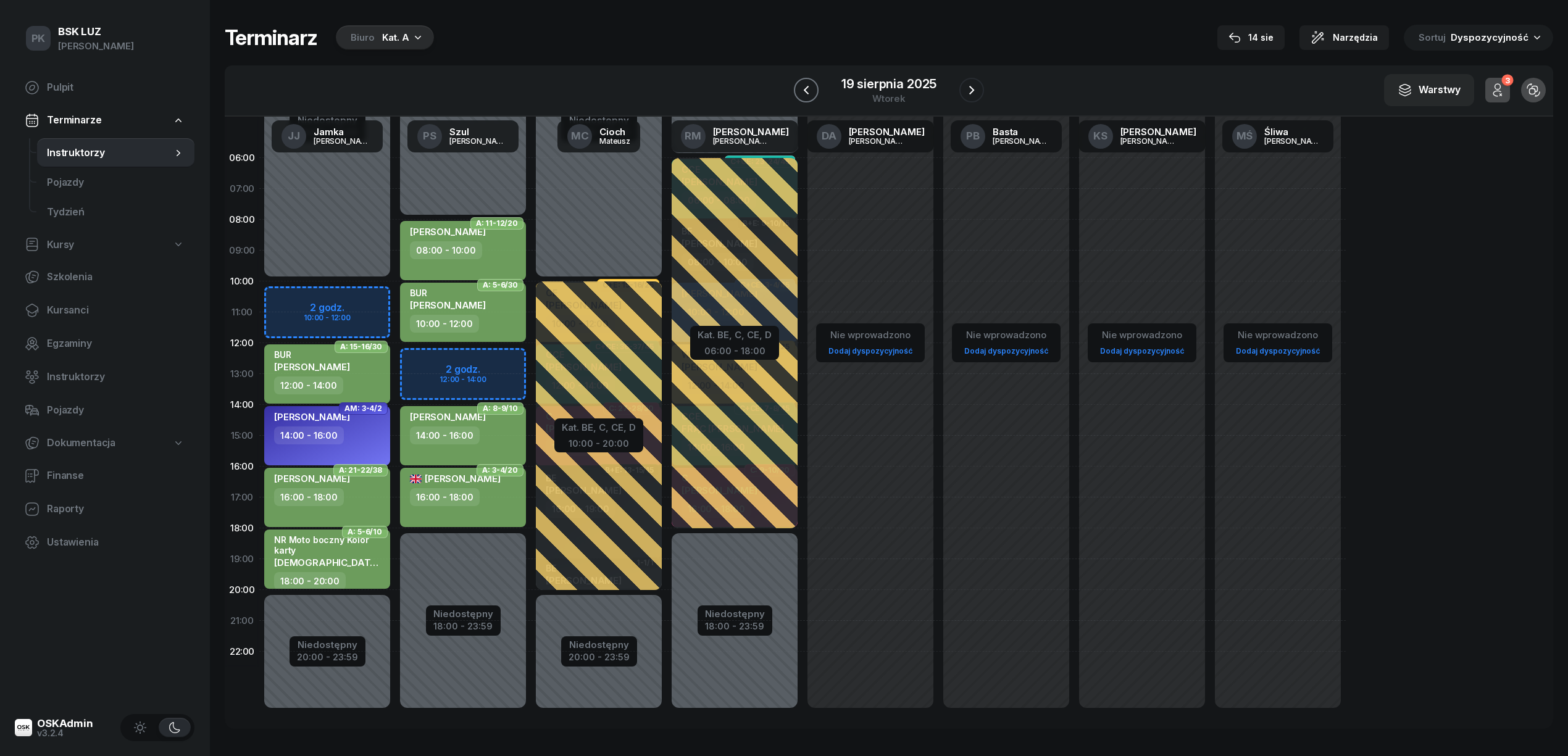
click at [813, 88] on icon "button" at bounding box center [807, 90] width 15 height 15
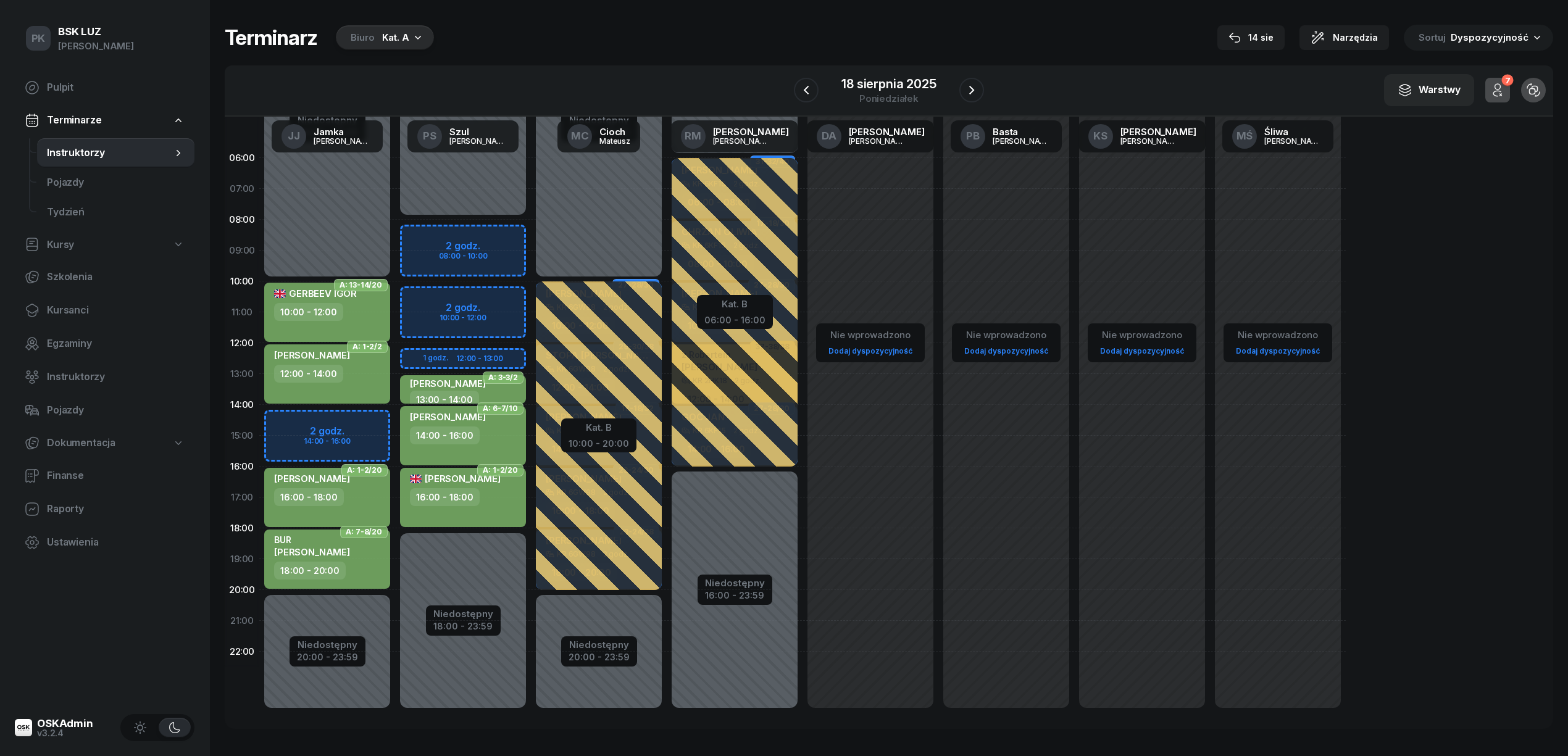
click at [646, 43] on div "Terminarz Biuro Kat. A 14 sie Narzędzia Sortuj Dyspozycyjność" at bounding box center [889, 38] width 1329 height 26
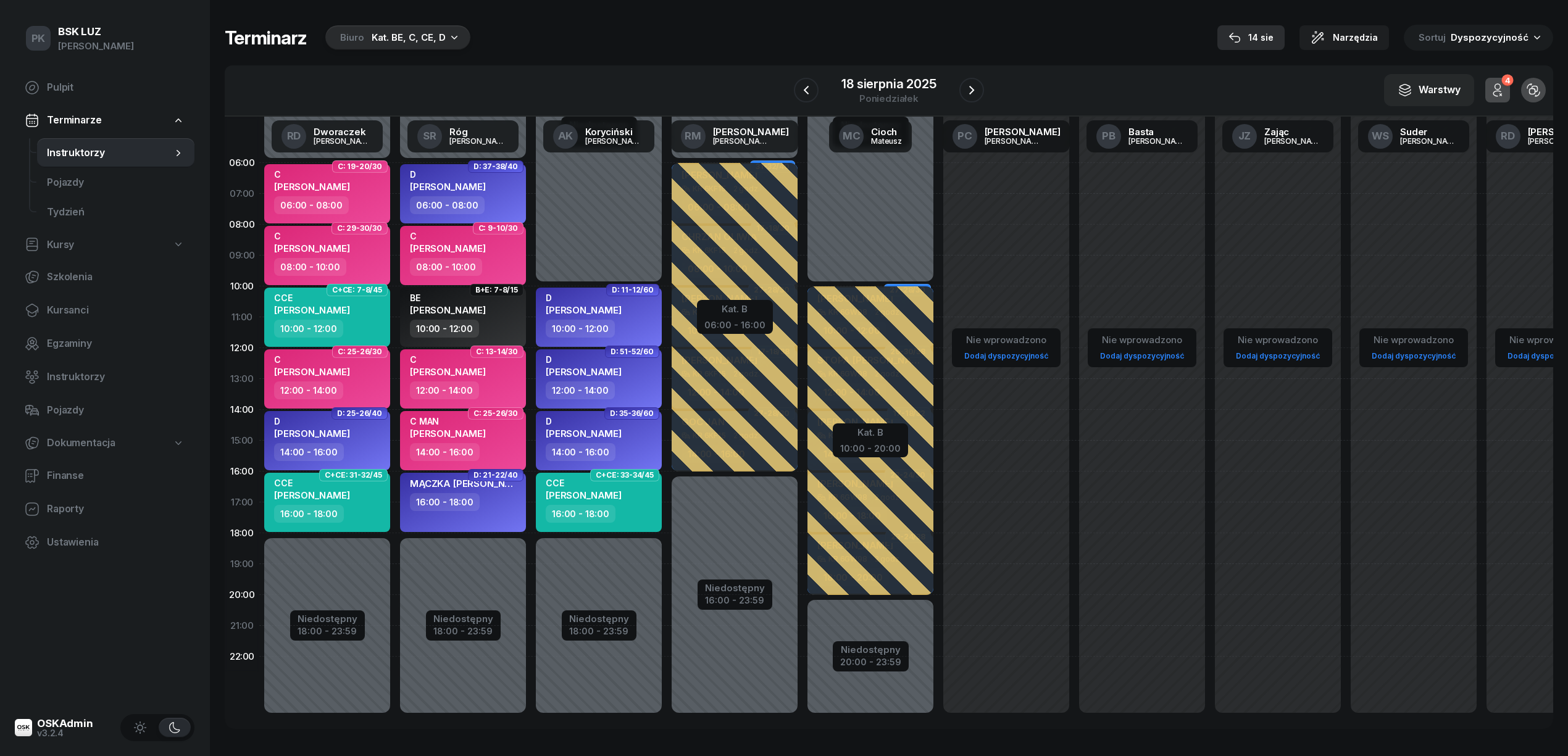
click at [1256, 30] on div "14 sie" at bounding box center [1251, 38] width 45 height 15
